Goal: Task Accomplishment & Management: Use online tool/utility

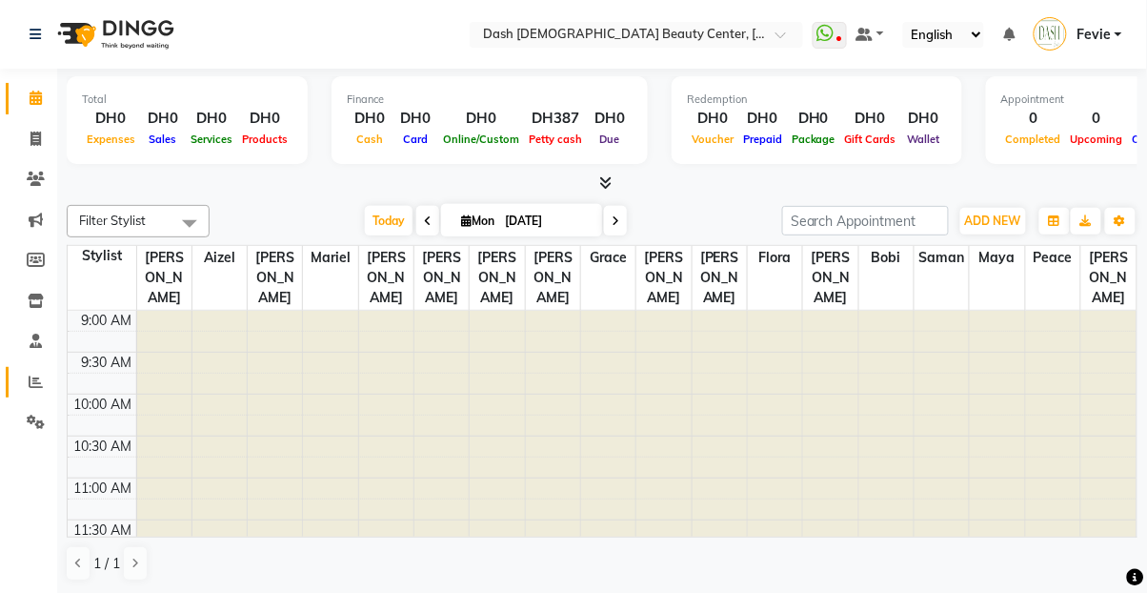
click at [48, 390] on span at bounding box center [35, 383] width 33 height 22
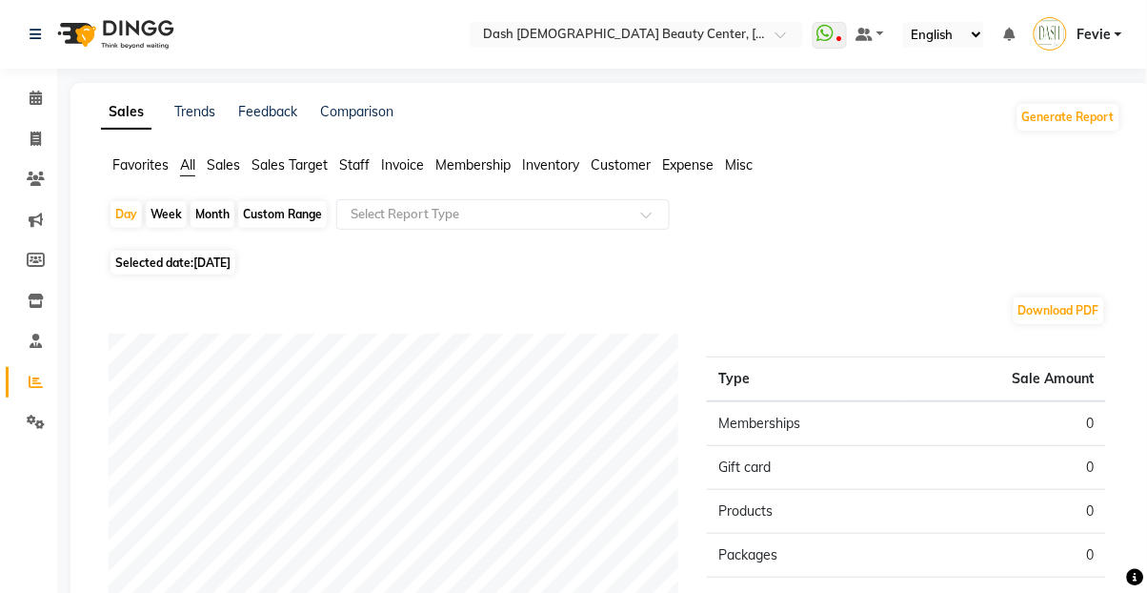
click at [549, 213] on input "text" at bounding box center [484, 214] width 274 height 19
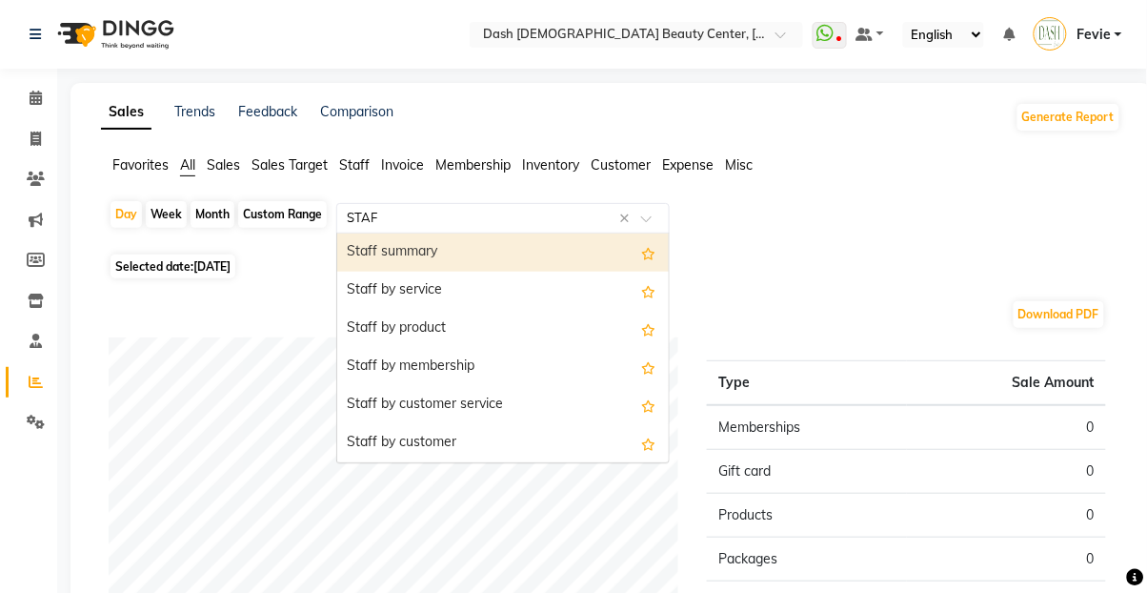
type input "STAFF"
click at [534, 257] on div "Staff summary" at bounding box center [503, 252] width 332 height 38
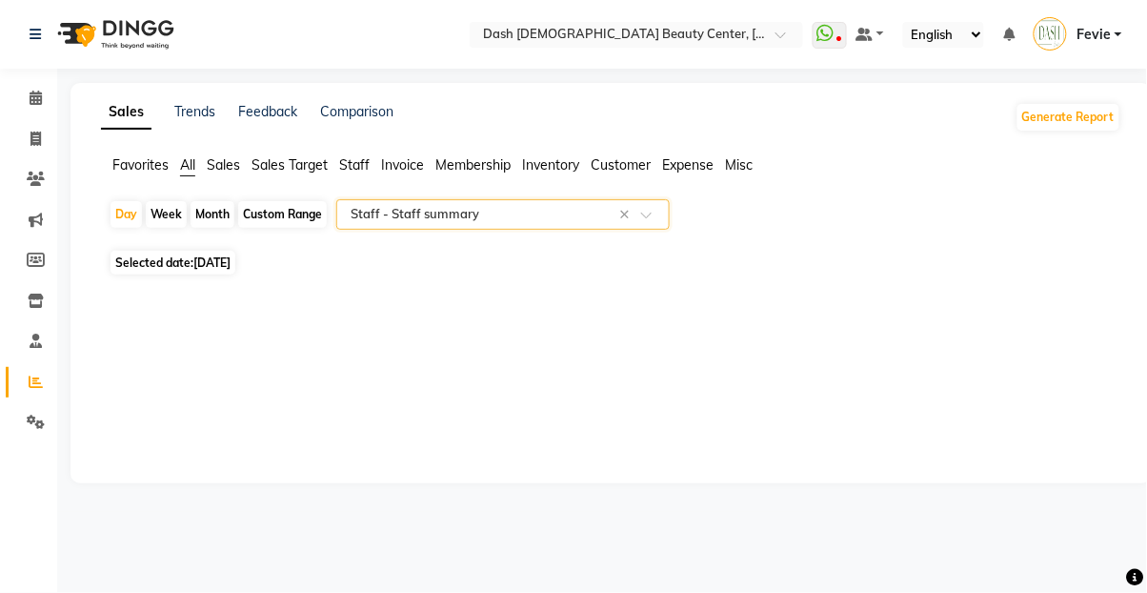
click at [206, 212] on div "Month" at bounding box center [213, 214] width 44 height 27
select select "9"
select select "2025"
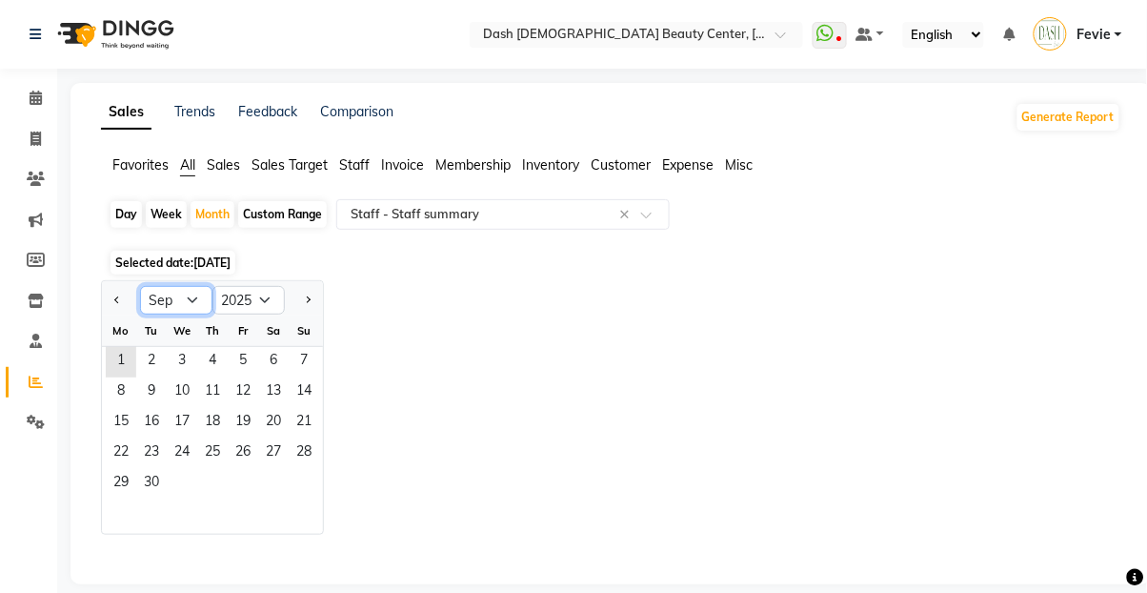
click at [171, 302] on select "Jan Feb Mar Apr May Jun [DATE] Aug Sep Oct Nov Dec" at bounding box center [176, 300] width 72 height 29
select select "8"
click at [140, 286] on select "Jan Feb Mar Apr May Jun [DATE] Aug Sep Oct Nov Dec" at bounding box center [176, 300] width 72 height 29
click at [236, 363] on span "1" at bounding box center [243, 362] width 30 height 30
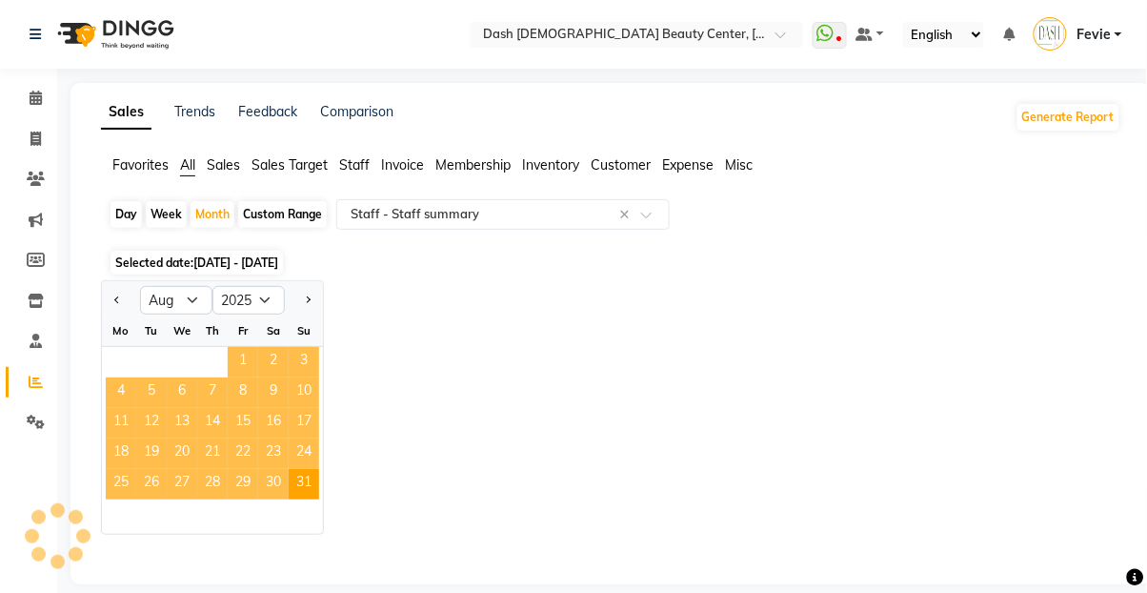
select select "full_report"
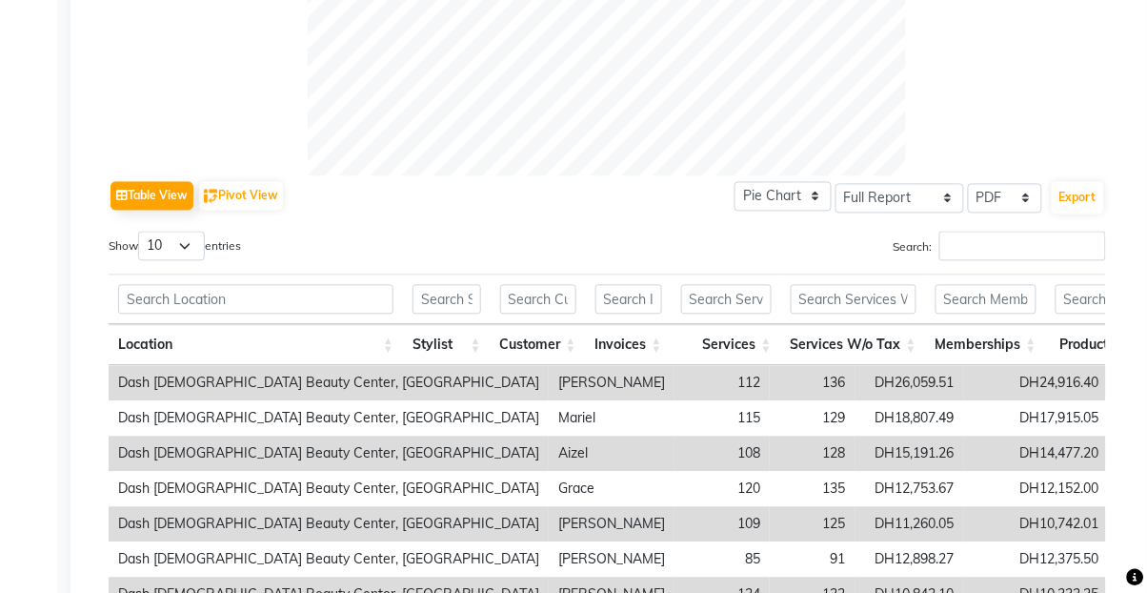
scroll to position [746, 0]
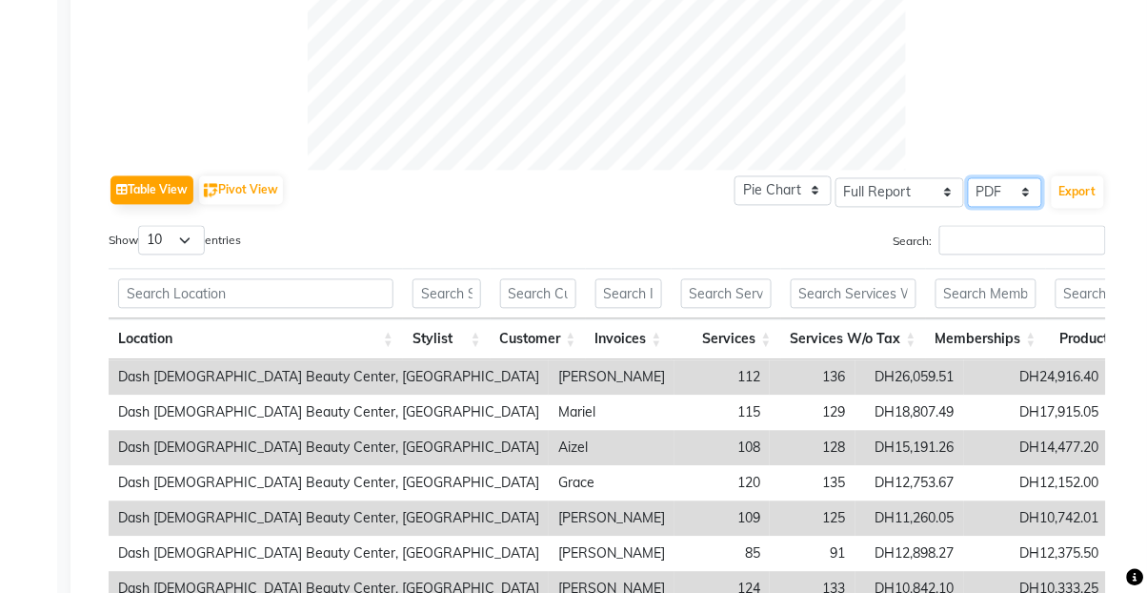
click at [1017, 188] on select "Select CSV PDF" at bounding box center [1005, 193] width 74 height 30
select select "csv"
click at [970, 178] on select "Select CSV PDF" at bounding box center [1005, 193] width 74 height 30
click at [1072, 190] on button "Export" at bounding box center [1078, 192] width 52 height 32
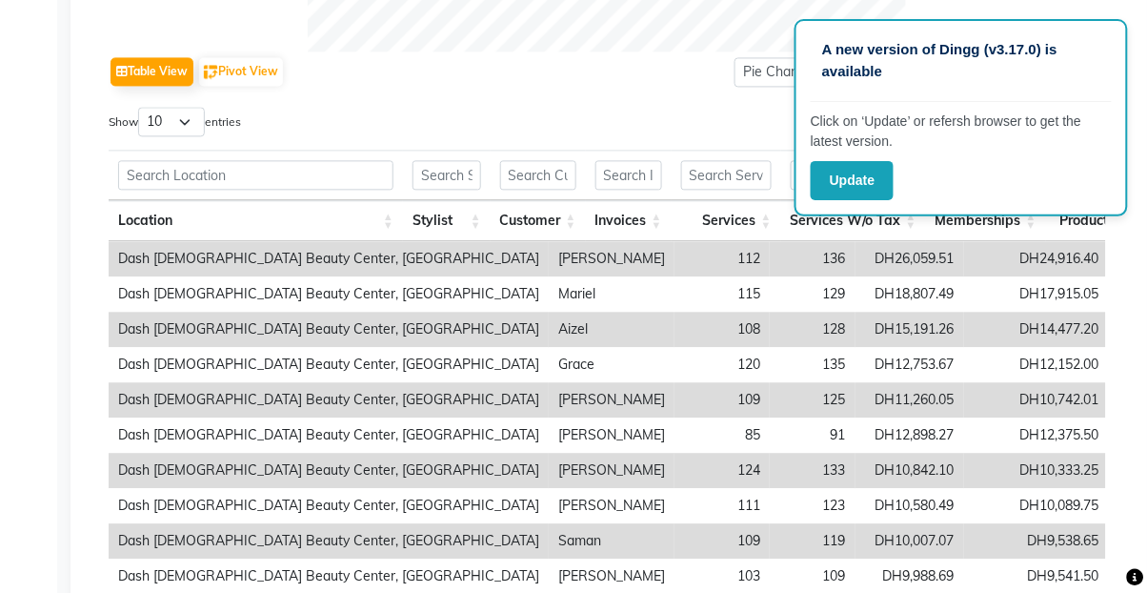
scroll to position [874, 0]
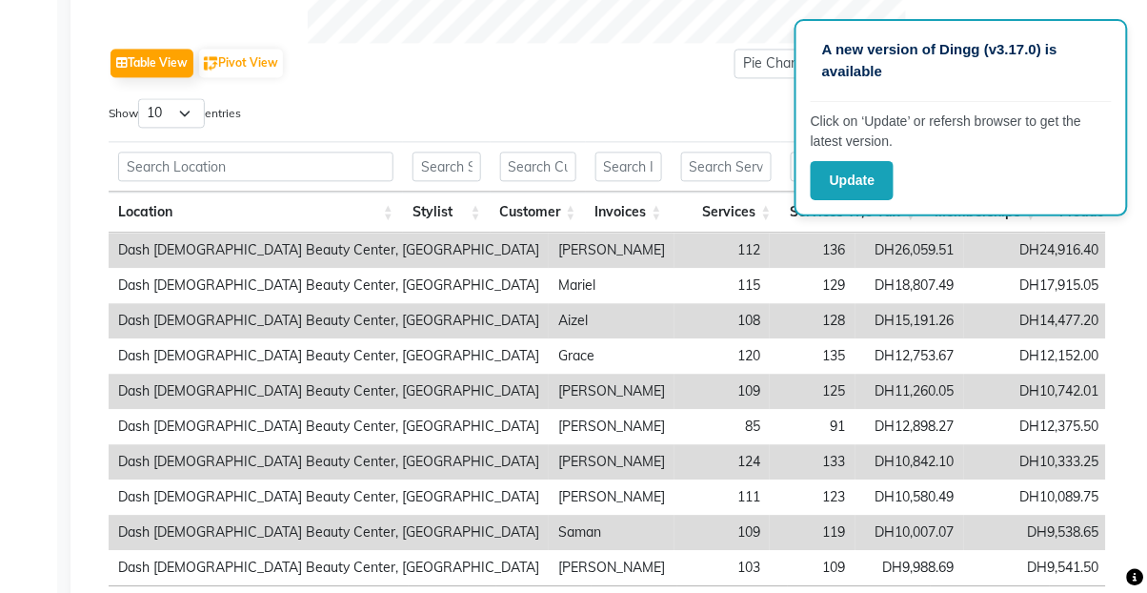
click at [315, 57] on div "Table View Pivot View Pie Chart Bar Chart Select Full Report Filtered Report Se…" at bounding box center [607, 63] width 997 height 40
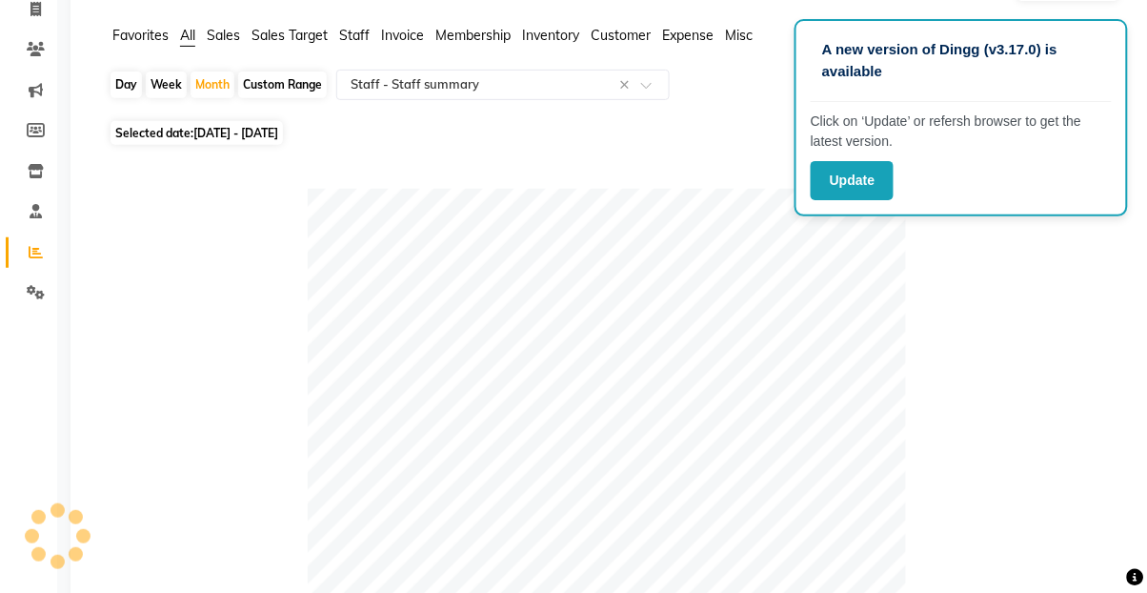
scroll to position [0, 0]
